Goal: Check status: Check status

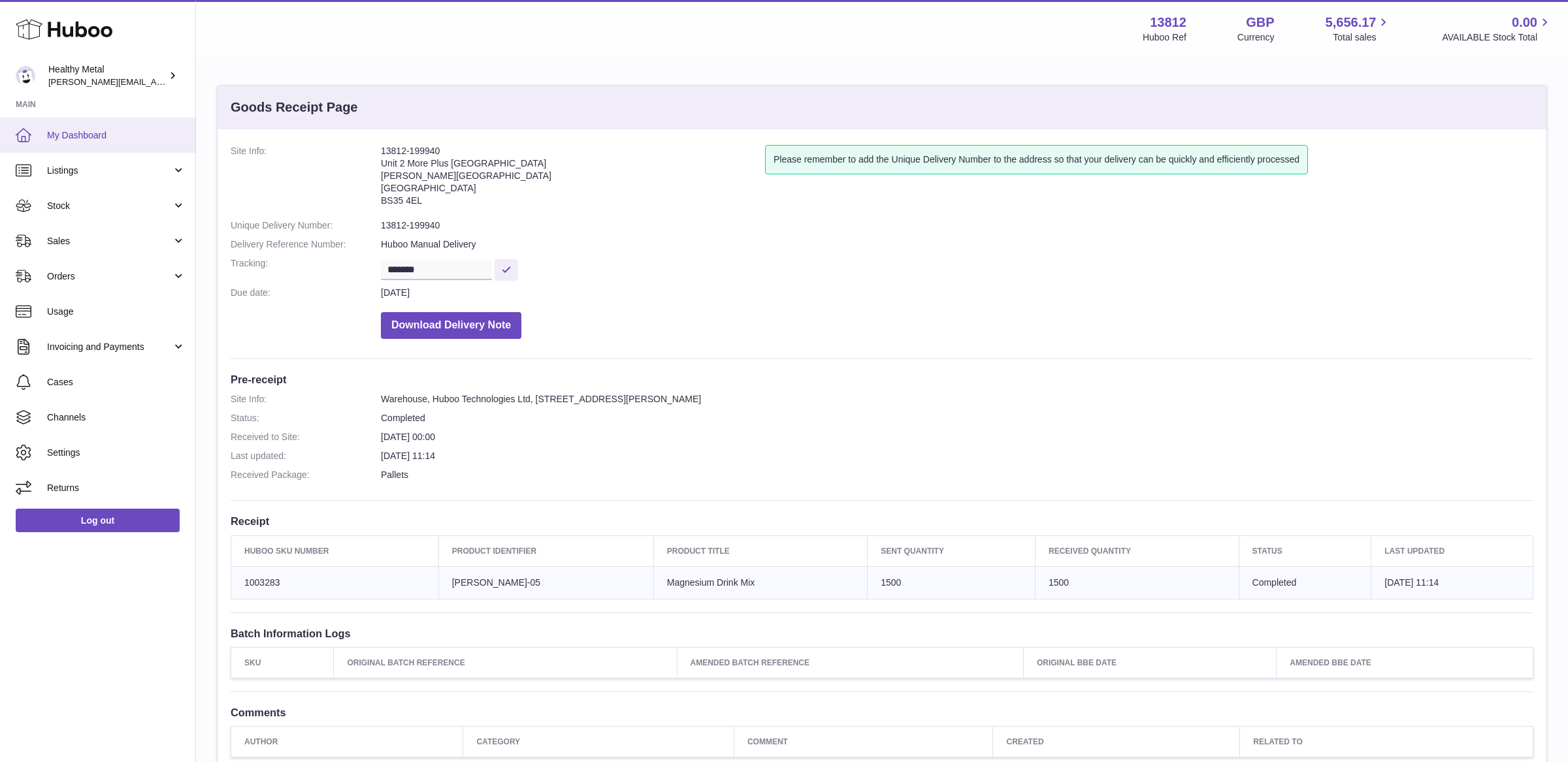
click at [83, 121] on link "My Dashboard" at bounding box center [98, 135] width 195 height 35
click at [118, 135] on span "My Dashboard" at bounding box center [117, 135] width 139 height 12
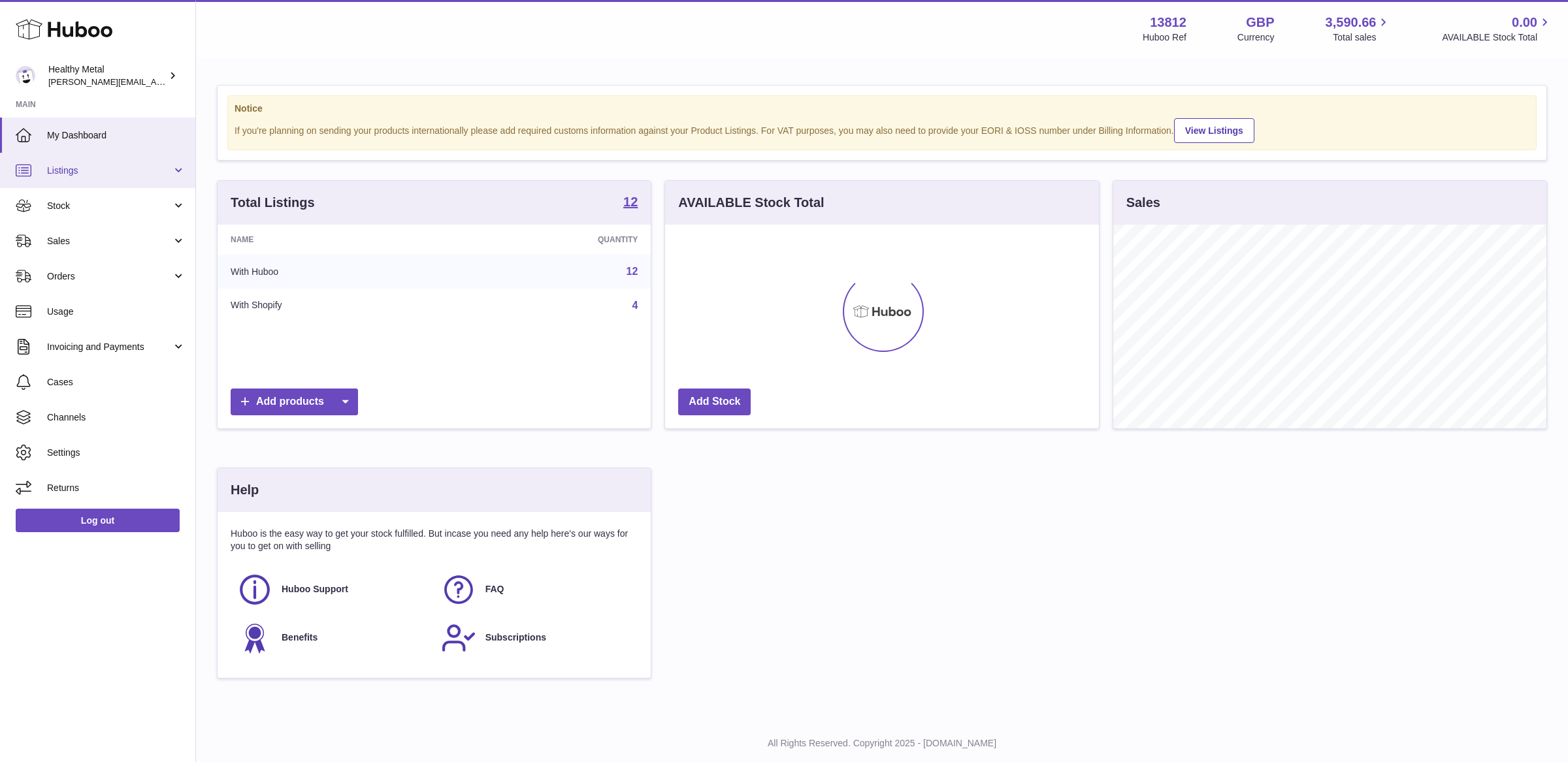
scroll to position [203, 433]
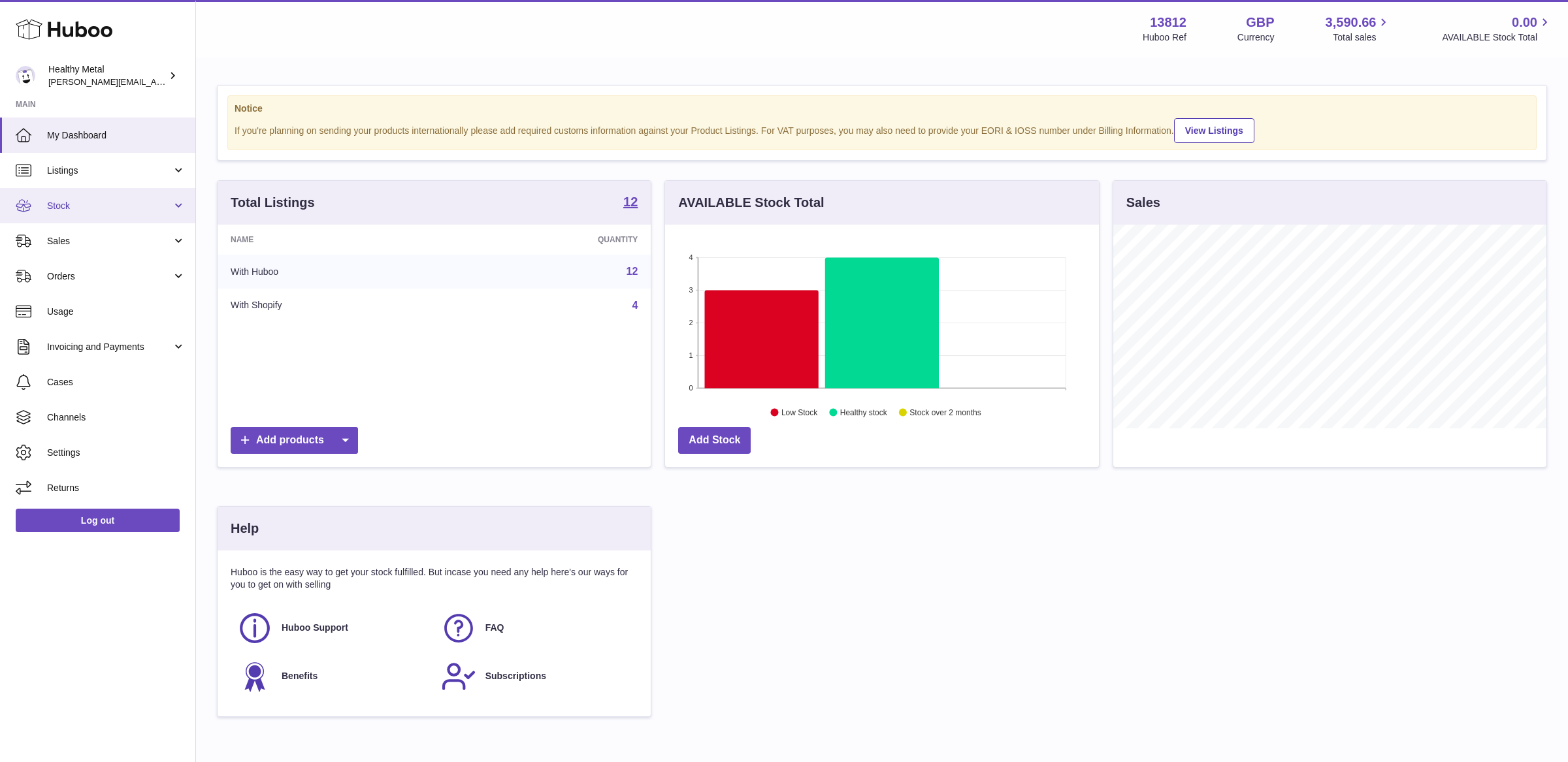
click at [118, 215] on link "Stock" at bounding box center [98, 205] width 195 height 35
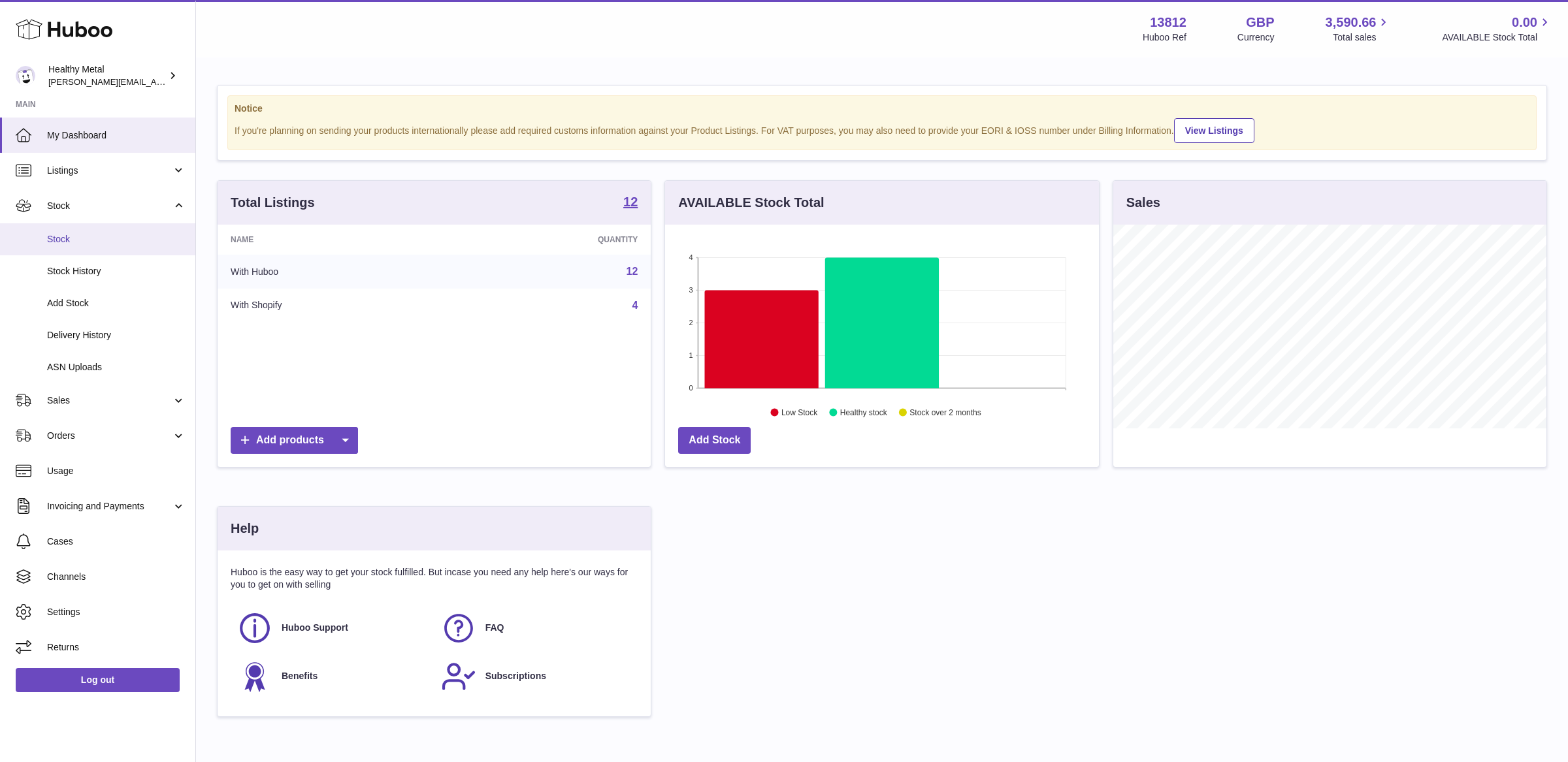
click at [81, 236] on span "Stock" at bounding box center [117, 239] width 139 height 12
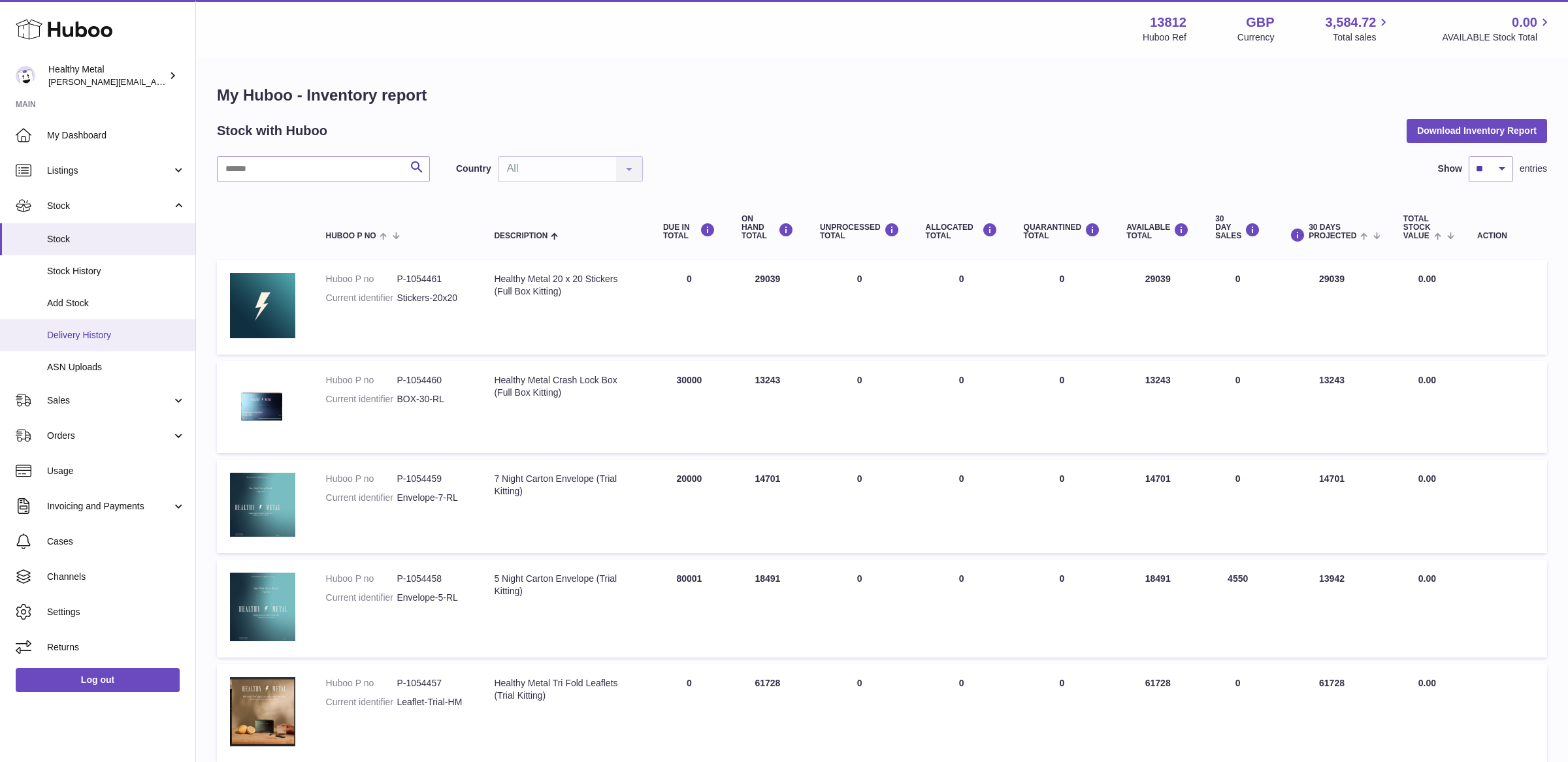
click at [89, 329] on span "Delivery History" at bounding box center [117, 335] width 139 height 12
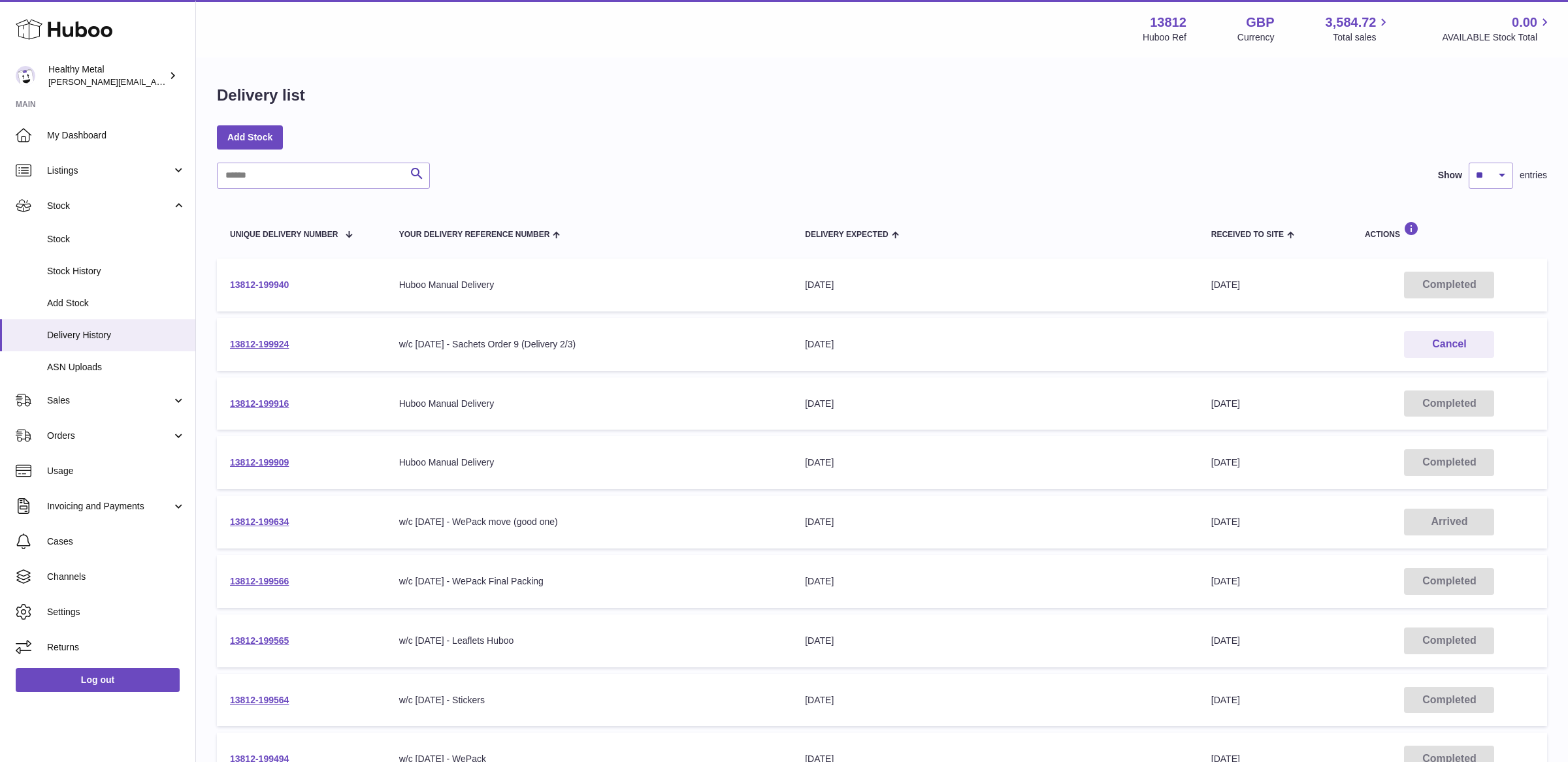
click at [266, 285] on link "13812-199940" at bounding box center [259, 285] width 59 height 10
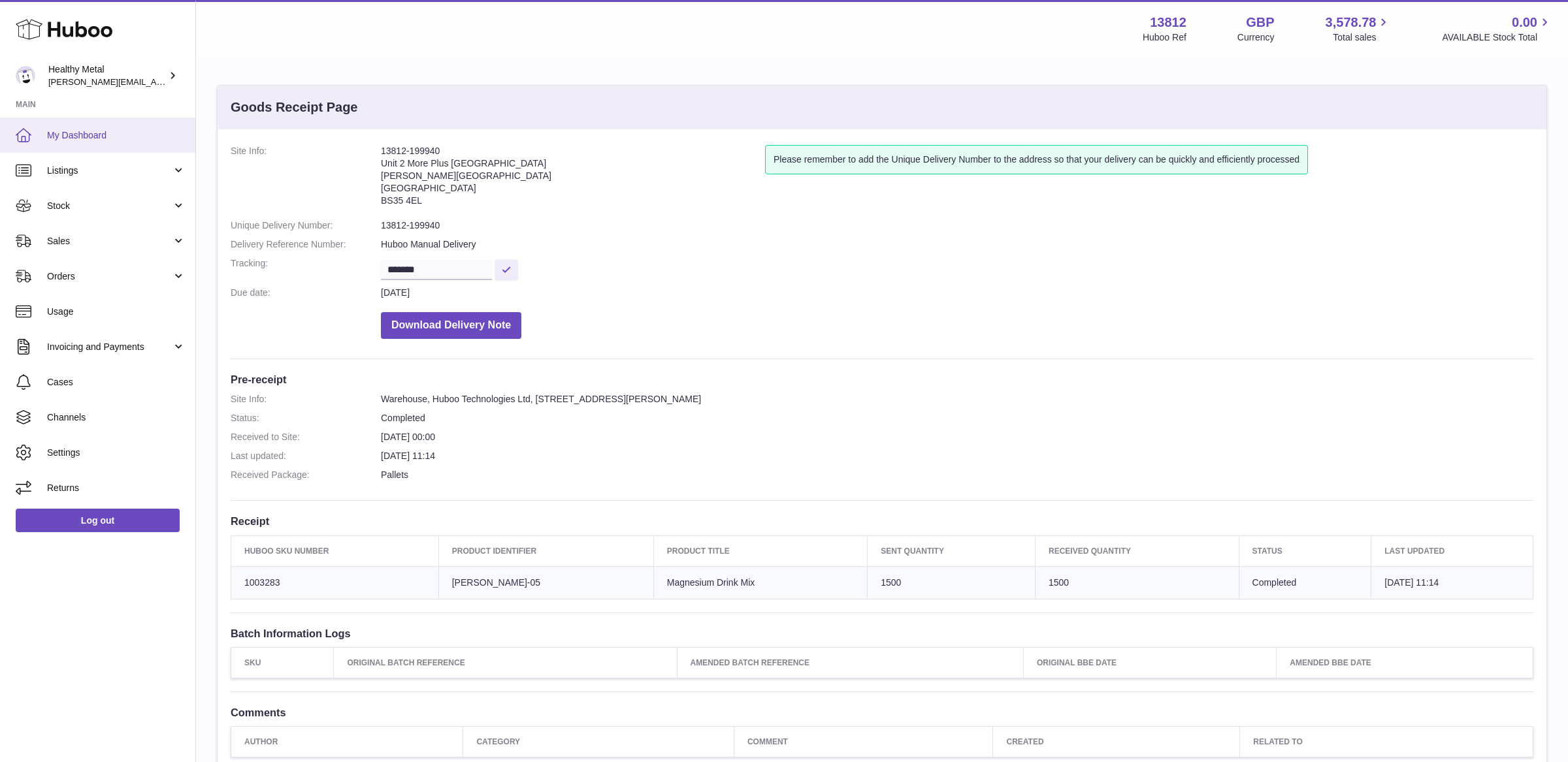
click at [87, 135] on span "My Dashboard" at bounding box center [117, 135] width 139 height 12
